Goal: Information Seeking & Learning: Find specific fact

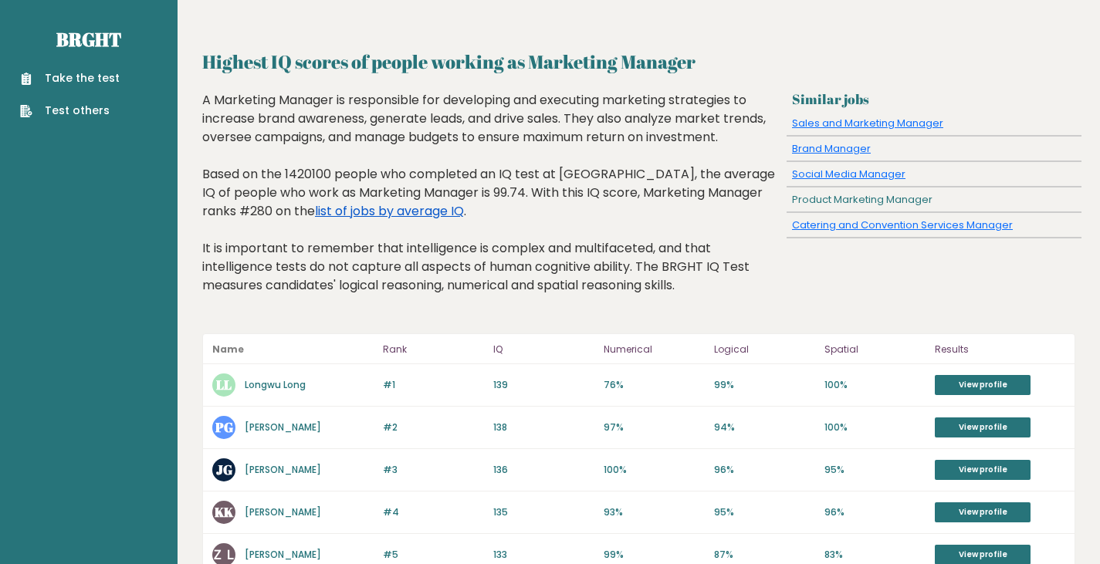
click at [377, 212] on link "list of jobs by average IQ" at bounding box center [389, 211] width 149 height 18
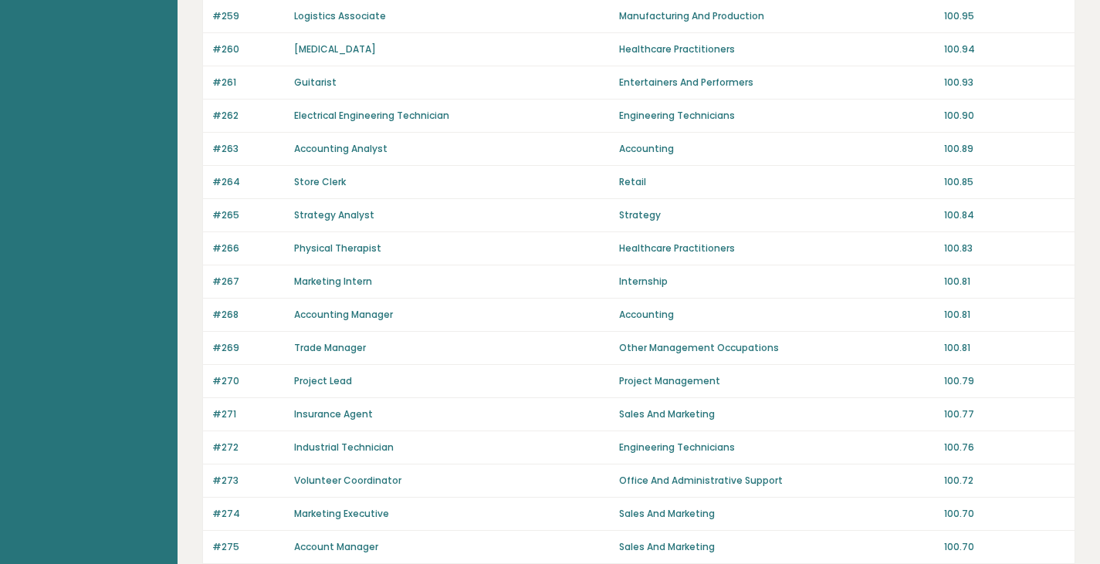
scroll to position [1070, 0]
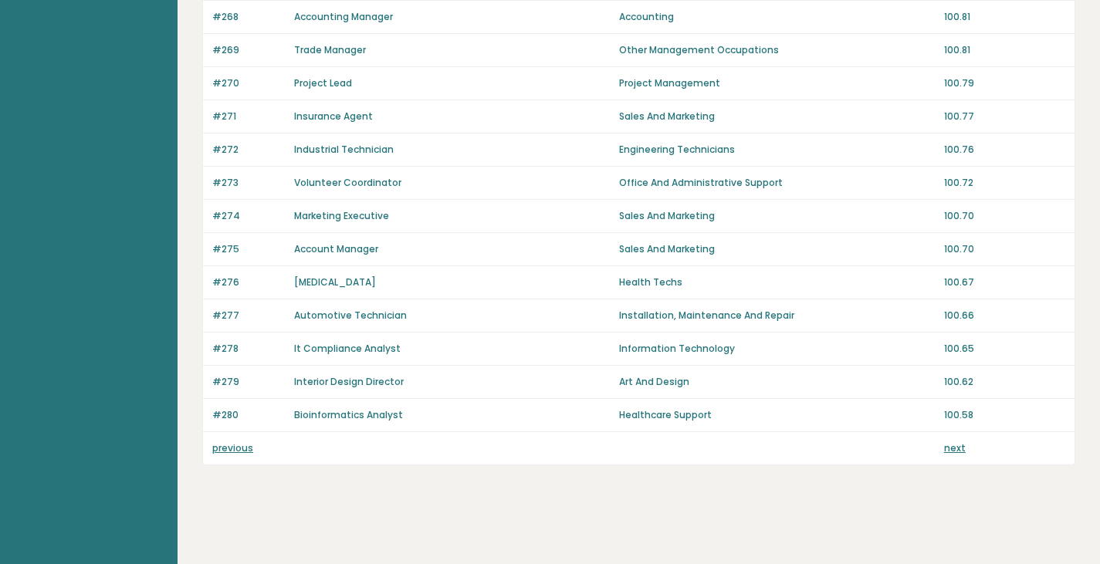
click at [953, 445] on link "next" at bounding box center [955, 448] width 22 height 13
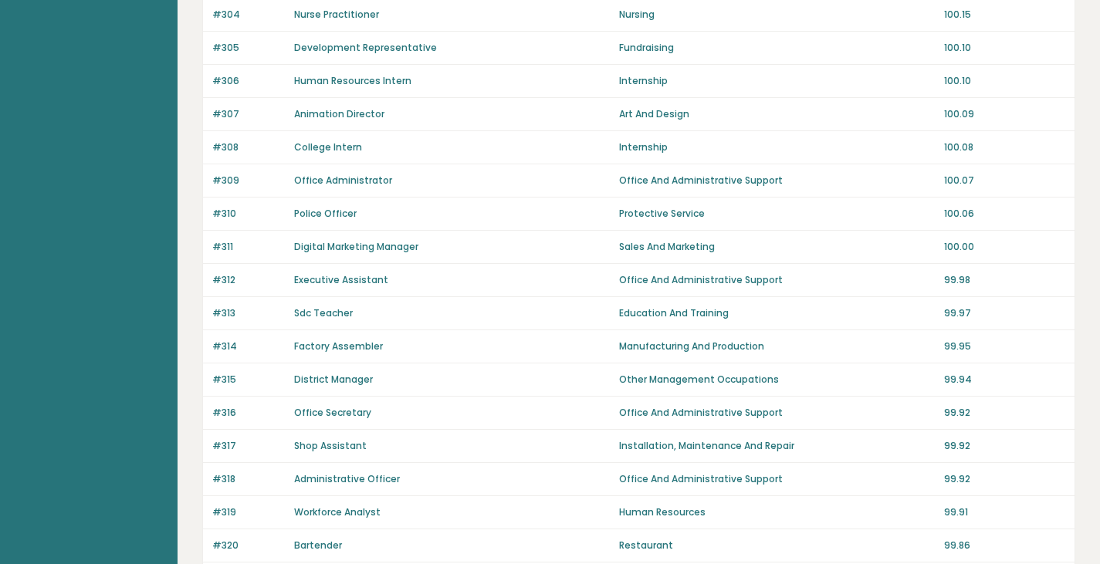
scroll to position [1070, 0]
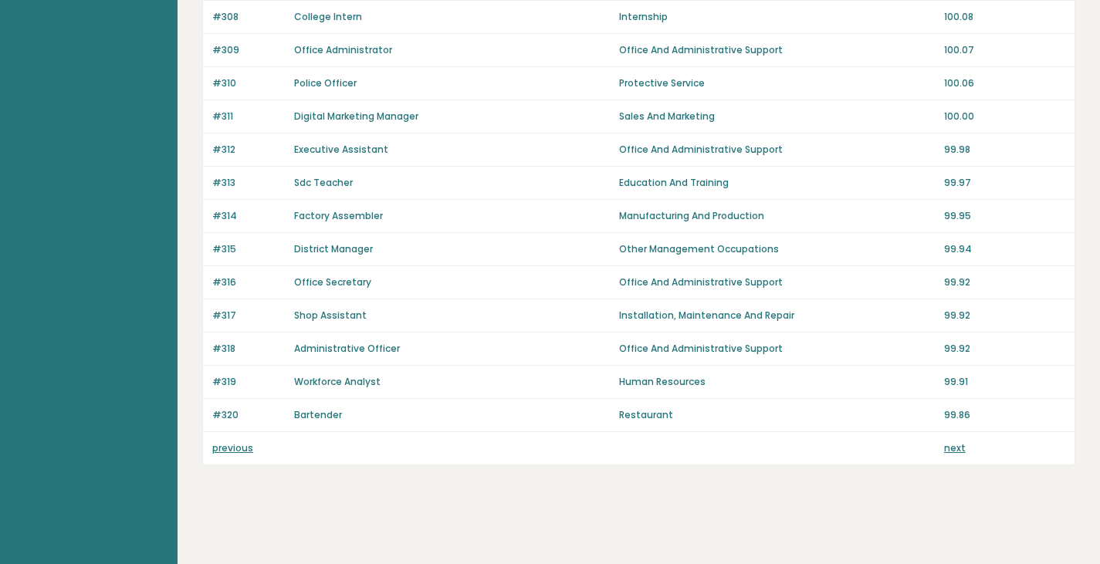
click at [946, 446] on link "next" at bounding box center [955, 448] width 22 height 13
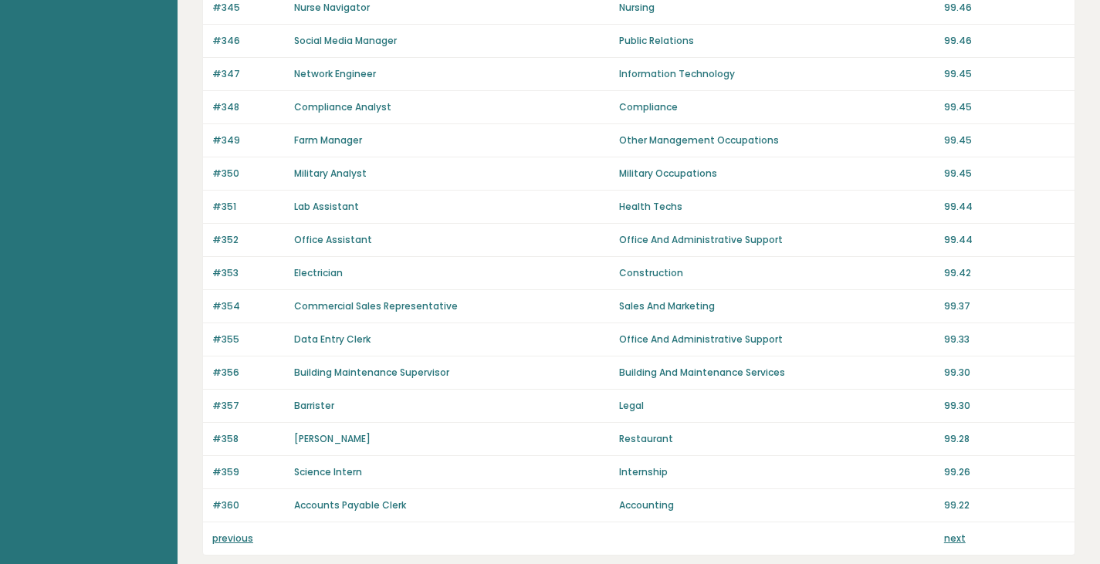
scroll to position [1070, 0]
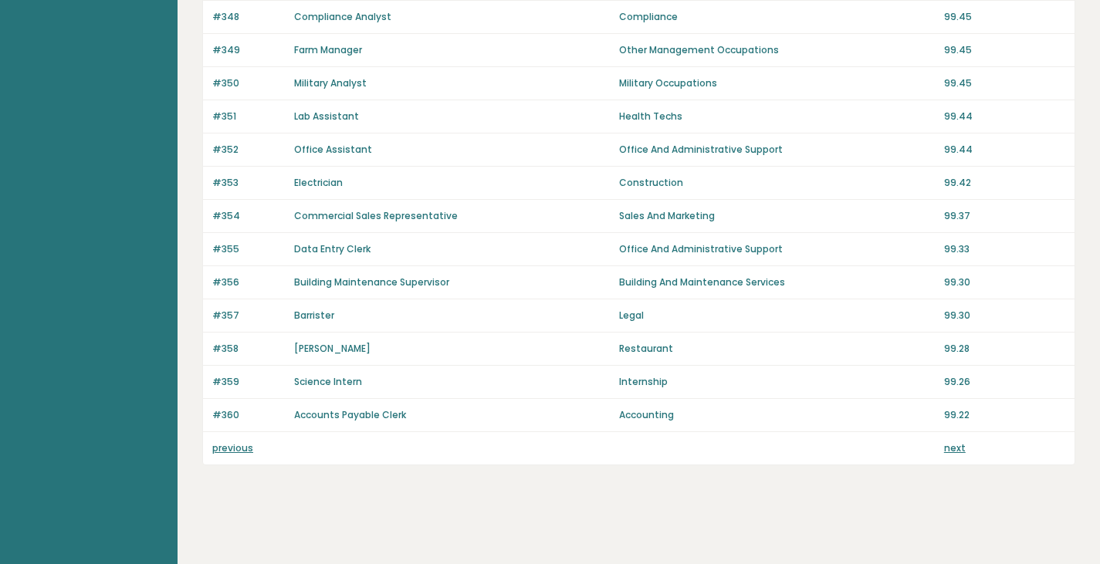
click at [953, 448] on link "next" at bounding box center [955, 448] width 22 height 13
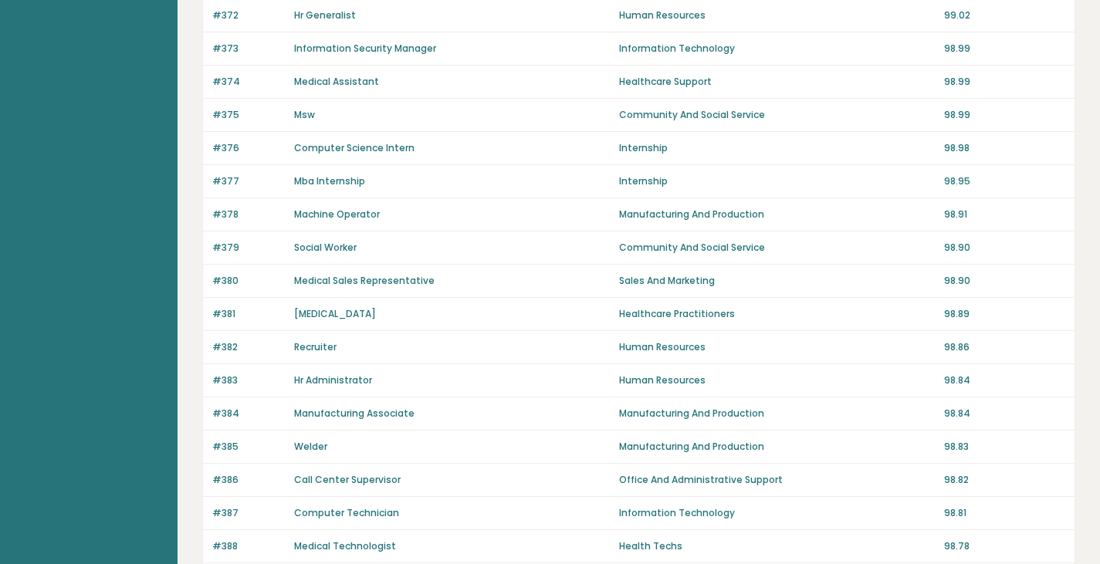
scroll to position [1070, 0]
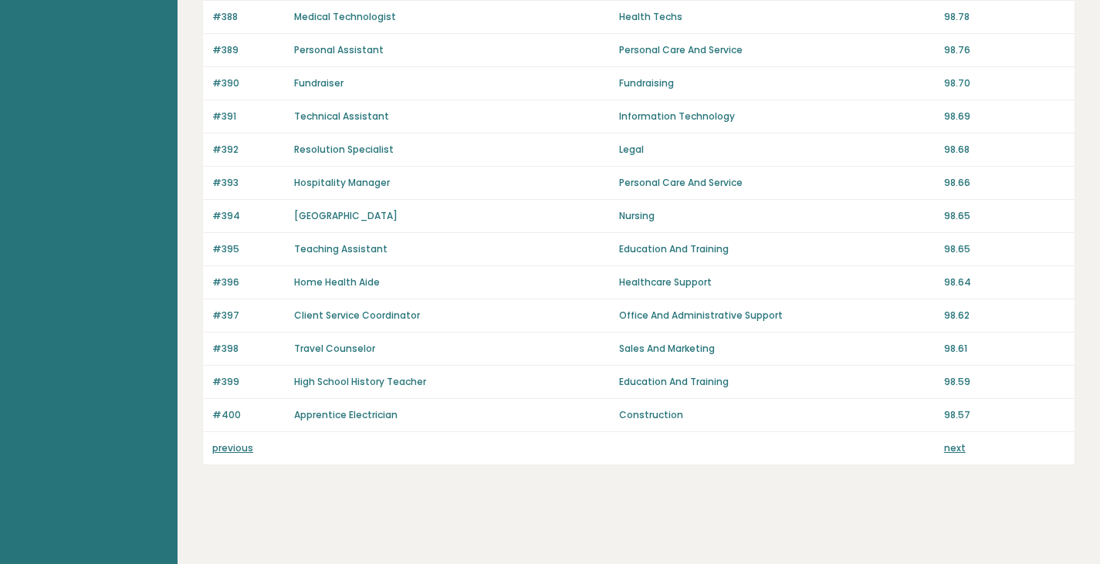
click at [233, 448] on link "previous" at bounding box center [232, 448] width 41 height 13
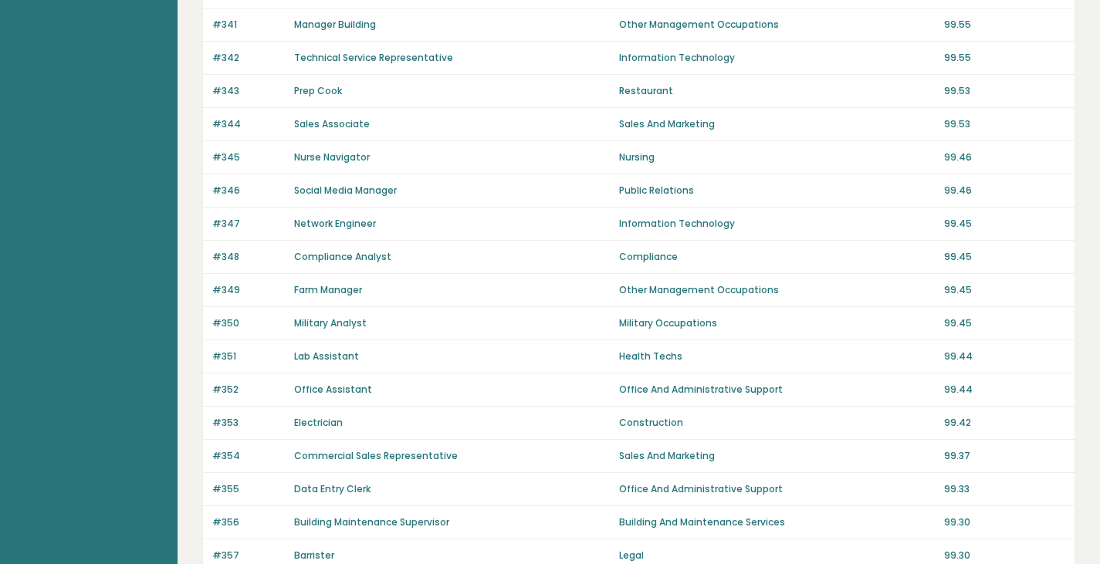
scroll to position [1070, 0]
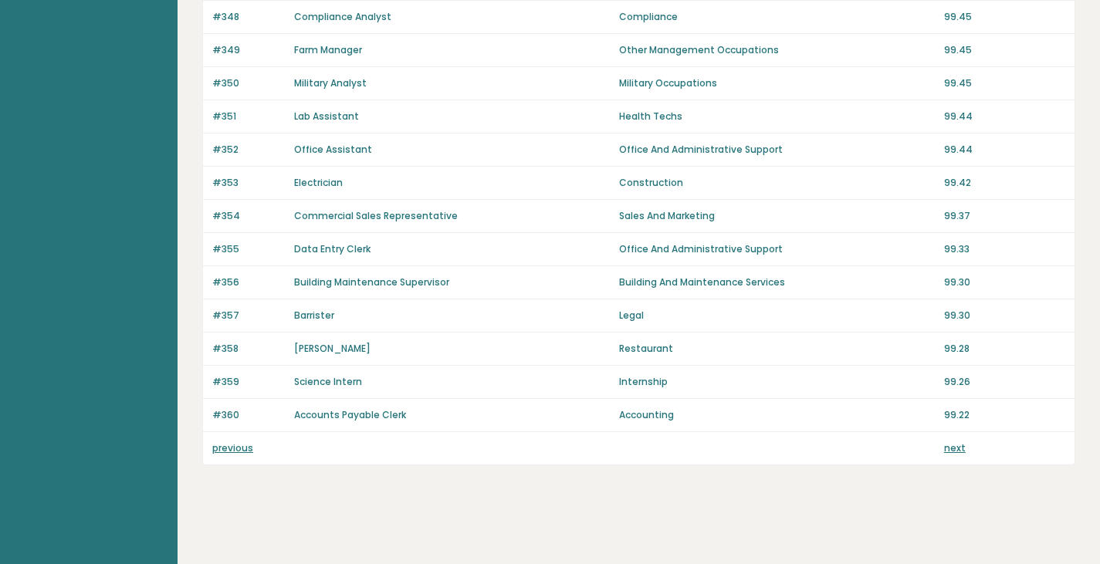
click at [231, 452] on link "previous" at bounding box center [232, 448] width 41 height 13
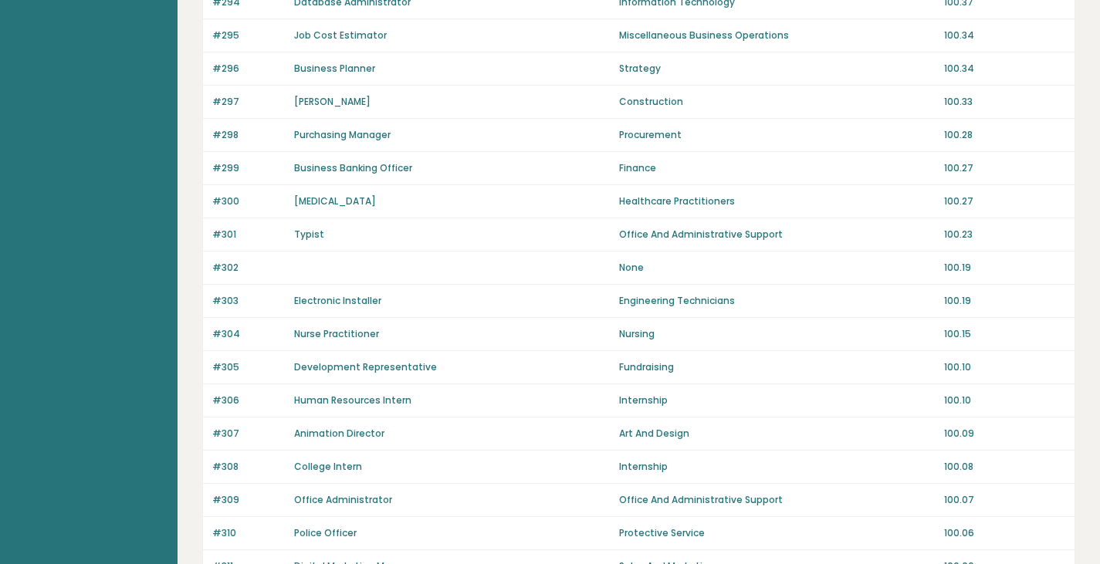
scroll to position [1070, 0]
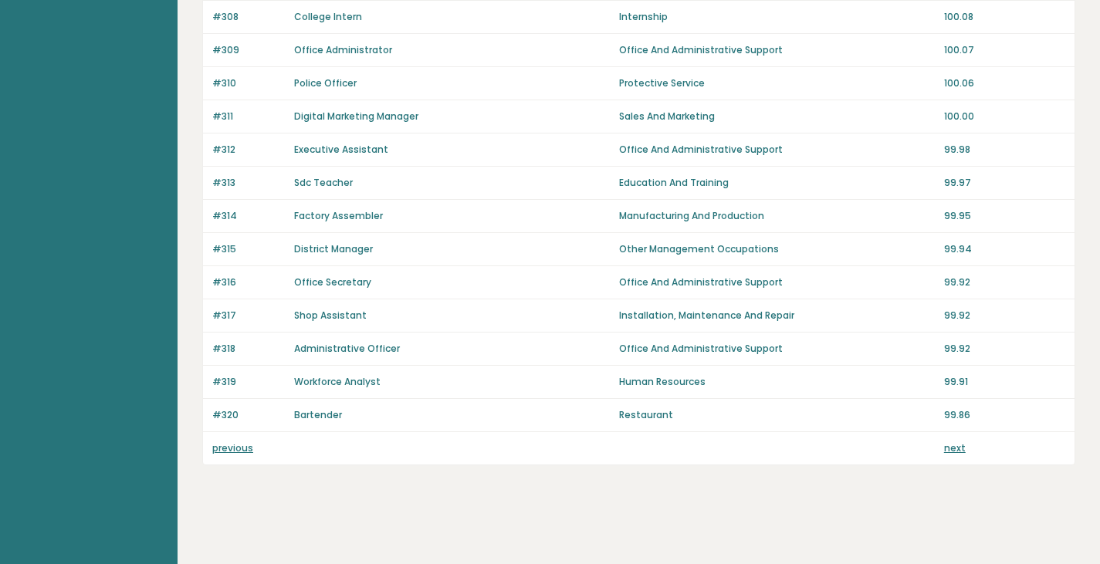
click at [231, 443] on link "previous" at bounding box center [232, 448] width 41 height 13
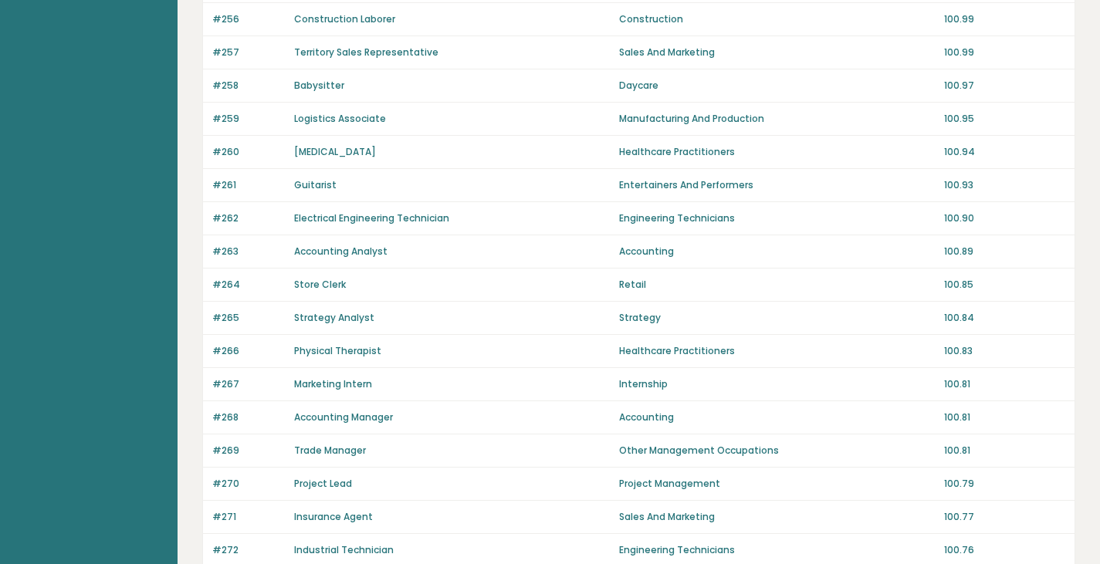
scroll to position [1070, 0]
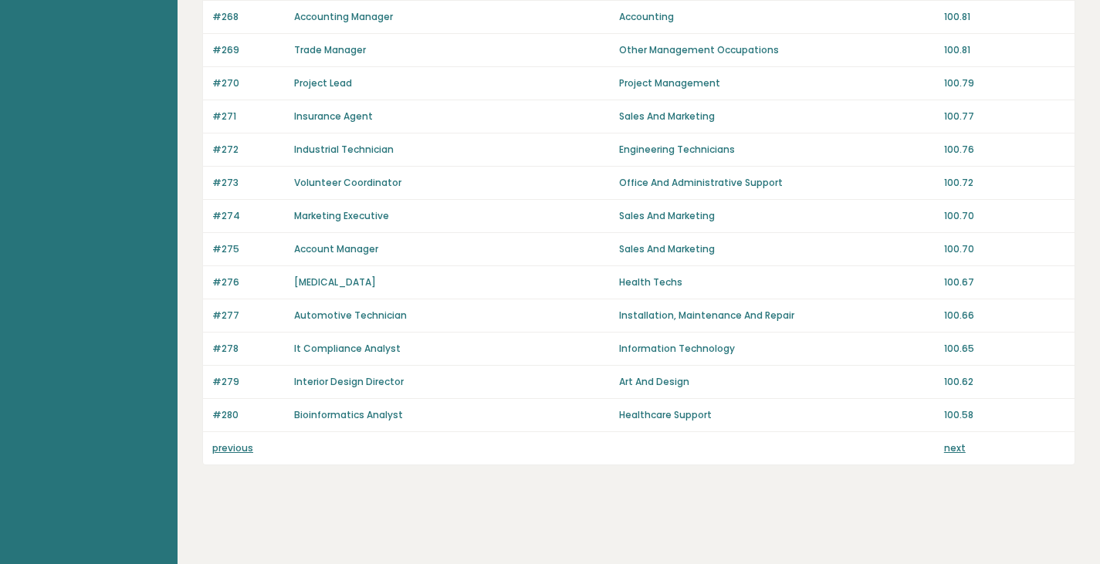
click at [231, 442] on link "previous" at bounding box center [232, 448] width 41 height 13
